Goal: Navigation & Orientation: Find specific page/section

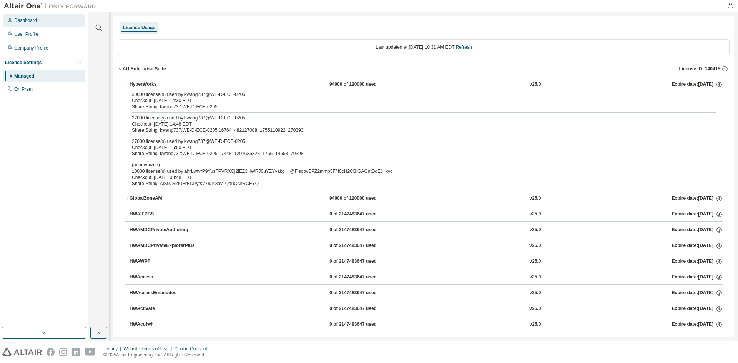
click at [42, 23] on div "Dashboard" at bounding box center [44, 20] width 82 height 12
